Goal: Information Seeking & Learning: Learn about a topic

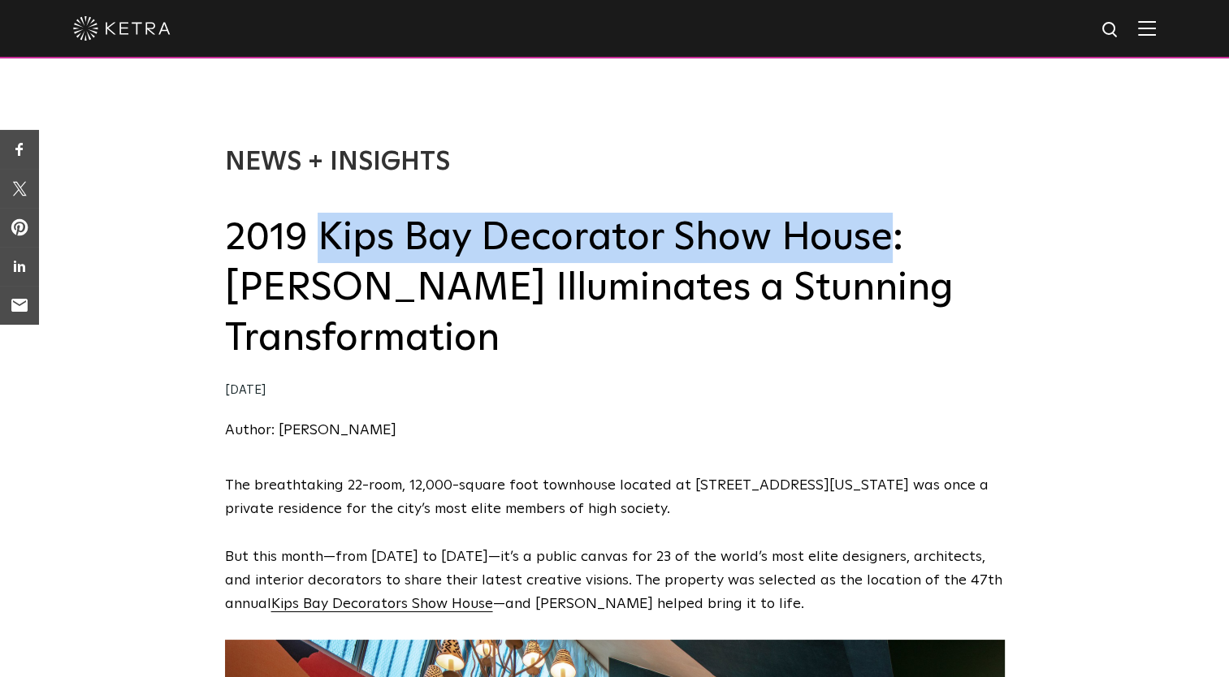
drag, startPoint x: 322, startPoint y: 244, endPoint x: 887, endPoint y: 255, distance: 565.4
click at [887, 255] on h2 "2019 Kips Bay Decorator Show House: Ketra Illuminates a Stunning Transformation" at bounding box center [615, 289] width 780 height 152
copy h2 "Kips Bay Decorator Show House"
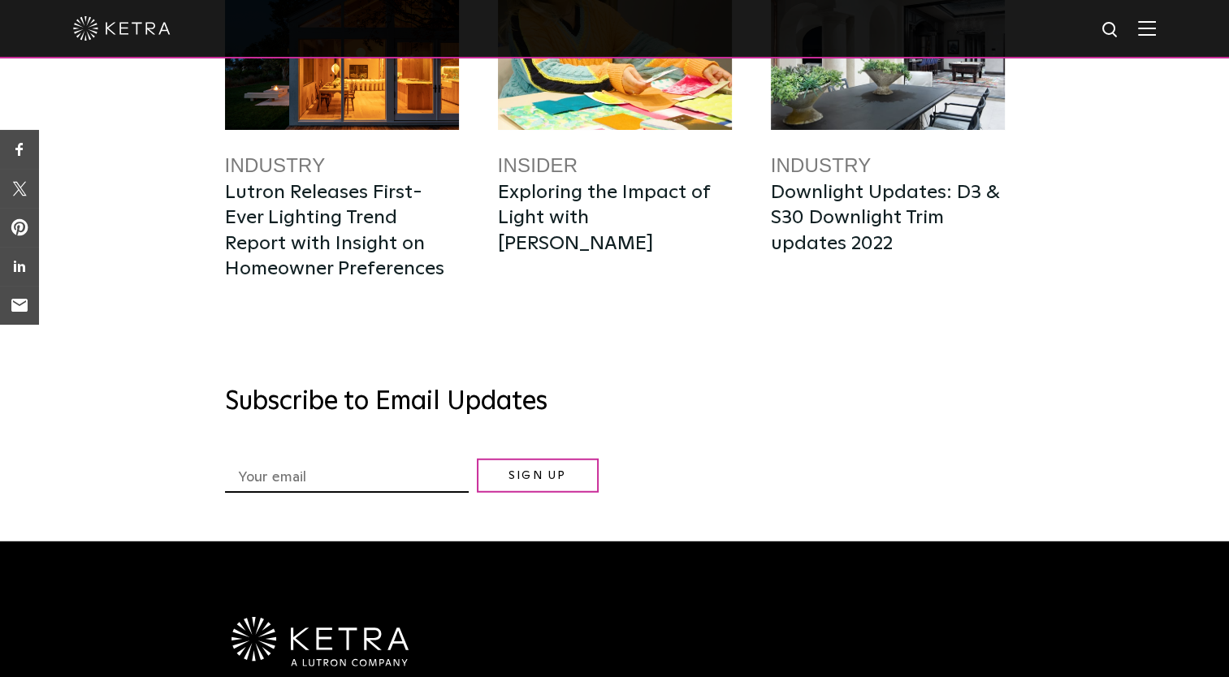
scroll to position [4212, 0]
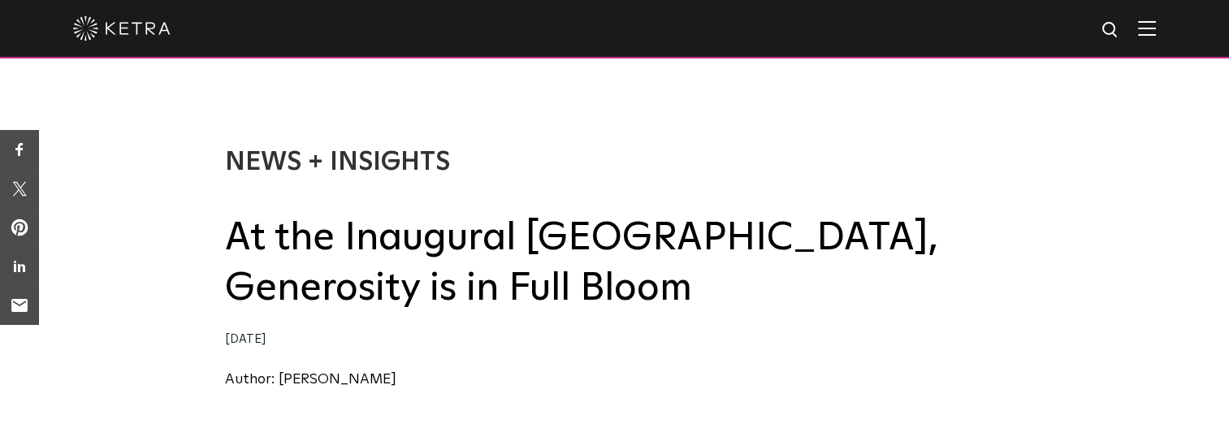
drag, startPoint x: 228, startPoint y: 245, endPoint x: 868, endPoint y: 291, distance: 641.7
click at [868, 291] on h2 "At the Inaugural [GEOGRAPHIC_DATA], Generosity is in Full Bloom" at bounding box center [615, 264] width 780 height 102
copy h2 "At the Inaugural [GEOGRAPHIC_DATA], Generosity is in Full Bloom"
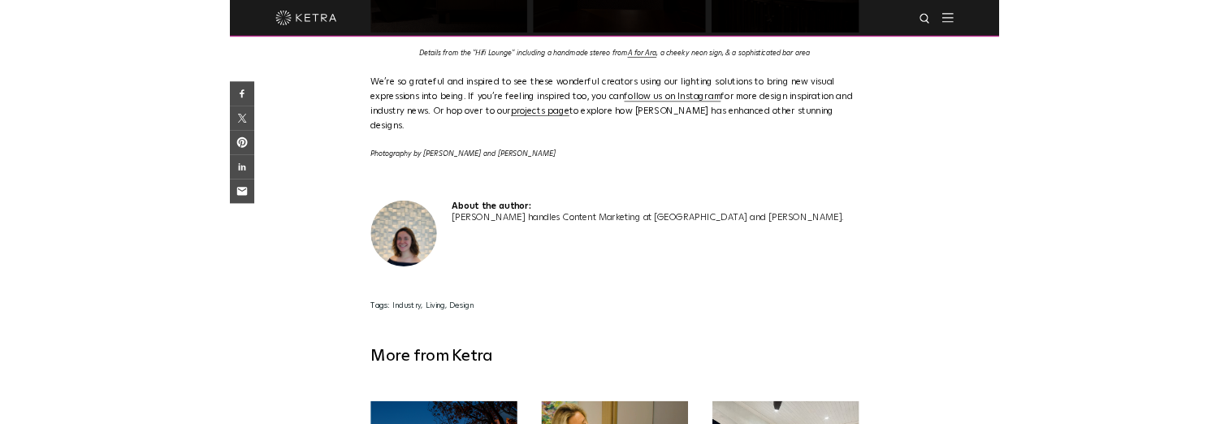
scroll to position [2816, 0]
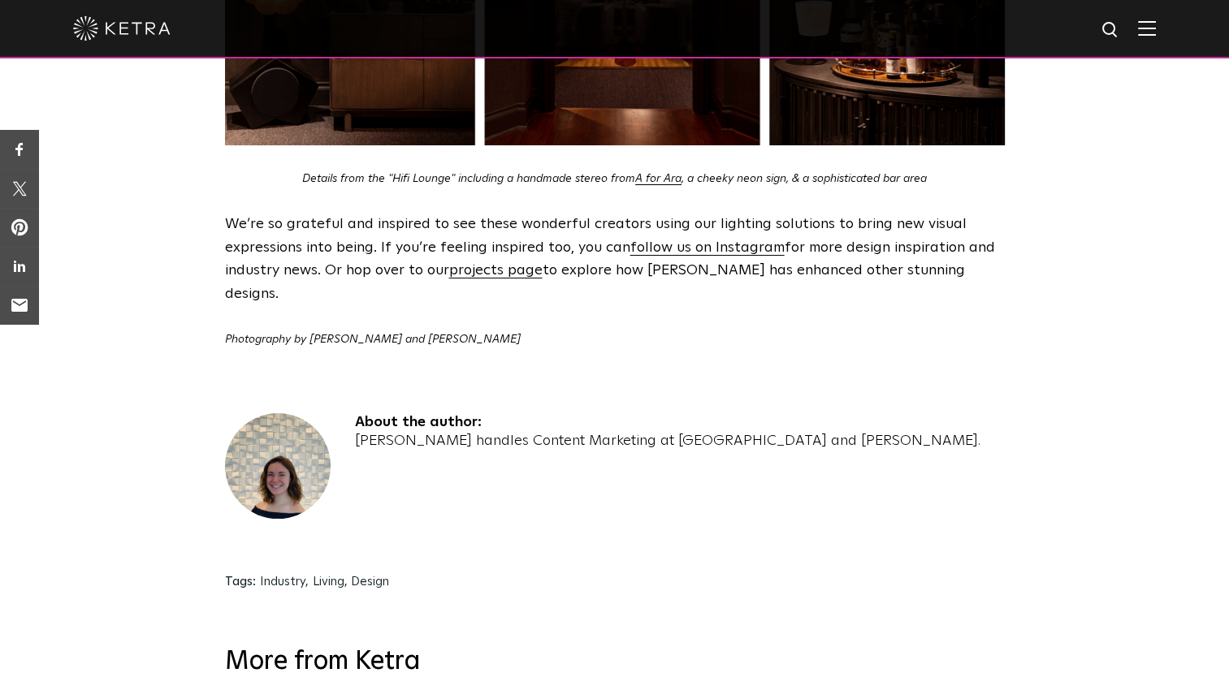
click at [282, 413] on img at bounding box center [278, 466] width 106 height 106
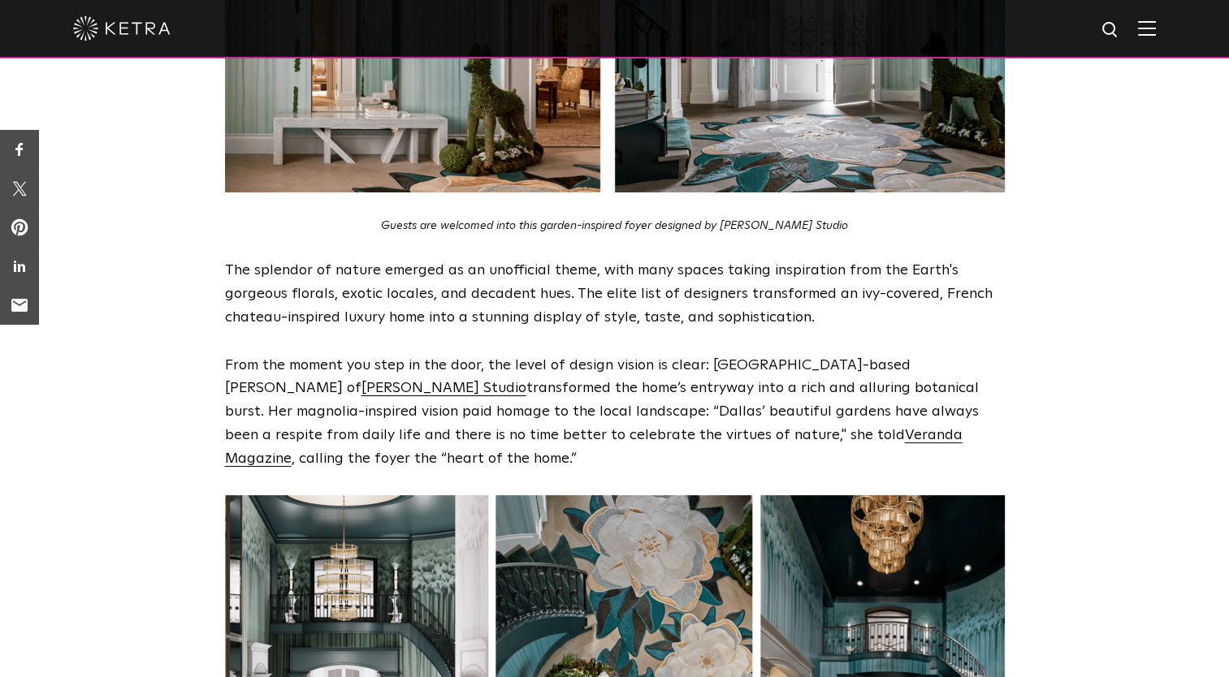
scroll to position [1006, 0]
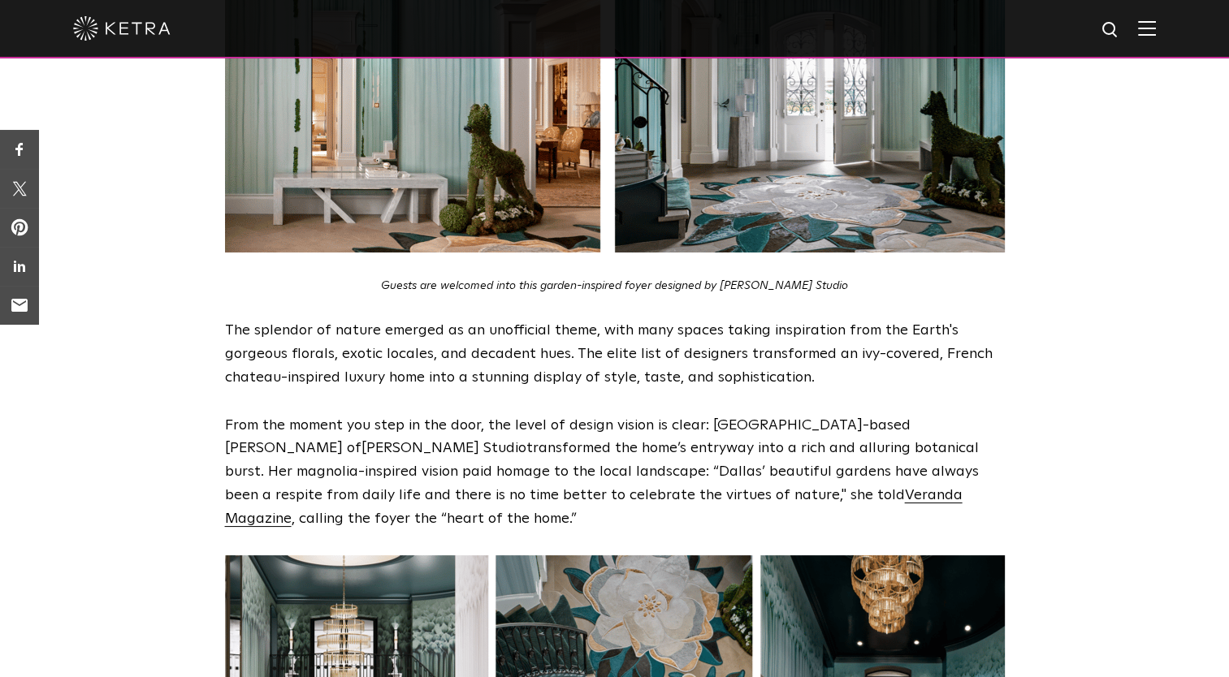
click at [526, 423] on span "Rottet Studio" at bounding box center [443, 448] width 165 height 15
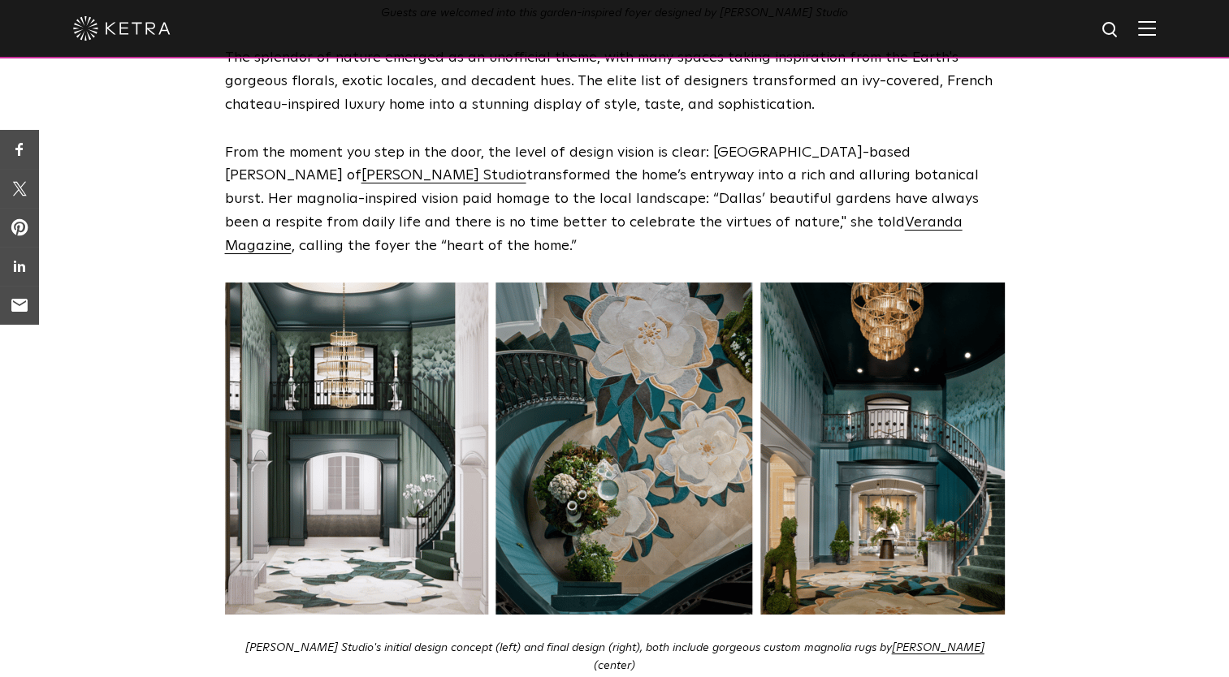
scroll to position [1292, 0]
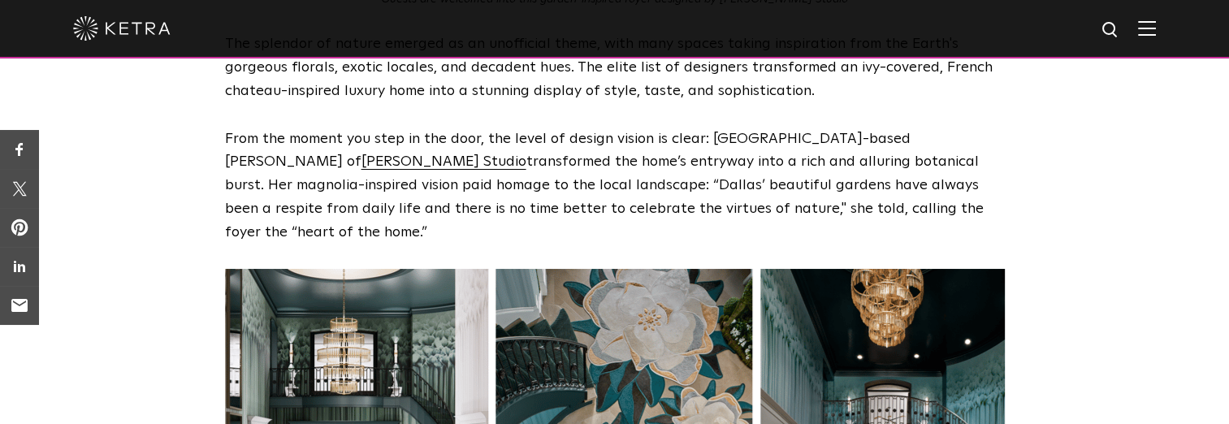
drag, startPoint x: 920, startPoint y: 115, endPoint x: 271, endPoint y: 141, distance: 649.5
click at [271, 141] on p "From the moment you step in the door, the level of design vision is clear: Hous…" at bounding box center [615, 186] width 780 height 117
copy p "Rottet Studio"
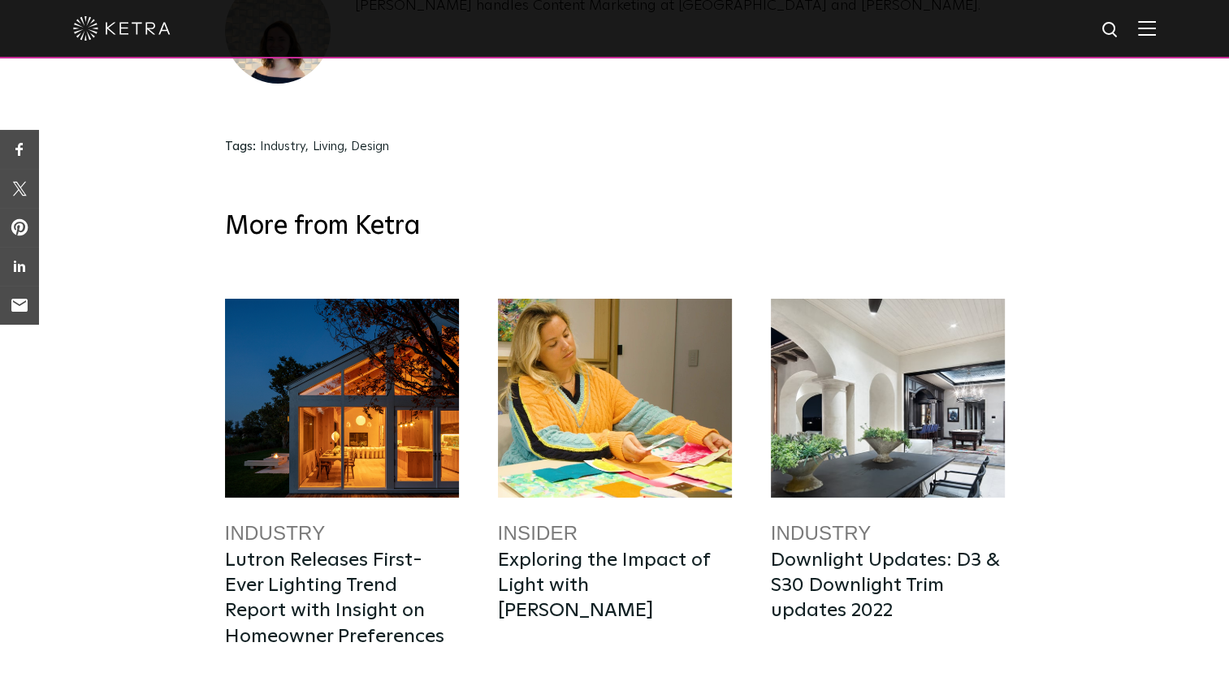
scroll to position [3242, 0]
